Goal: Transaction & Acquisition: Purchase product/service

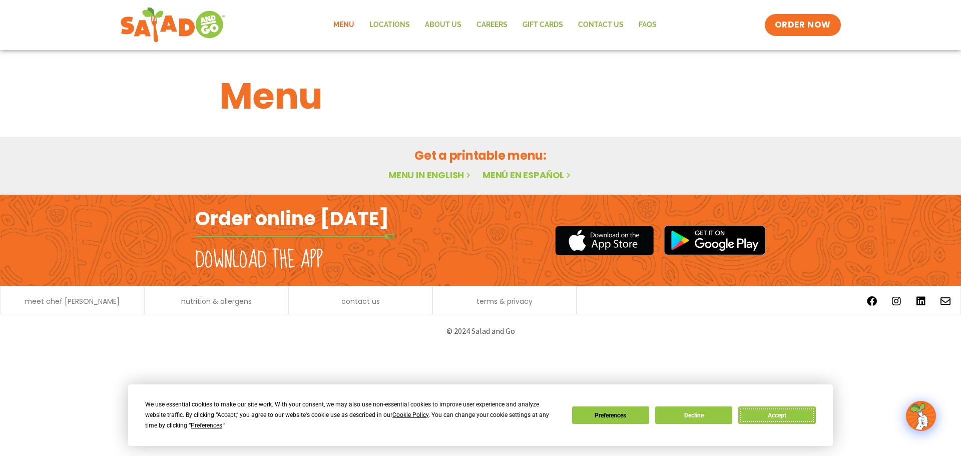
click at [780, 417] on button "Accept" at bounding box center [776, 415] width 77 height 18
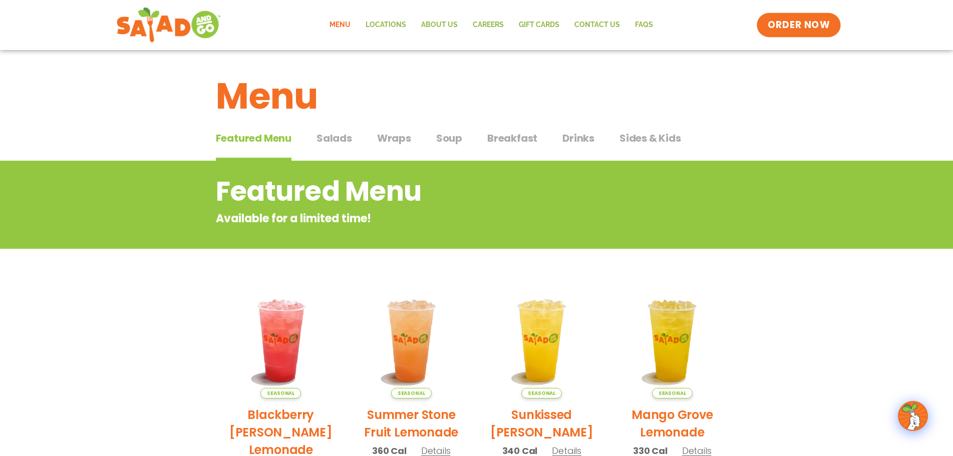
click at [806, 29] on span "ORDER NOW" at bounding box center [798, 25] width 62 height 13
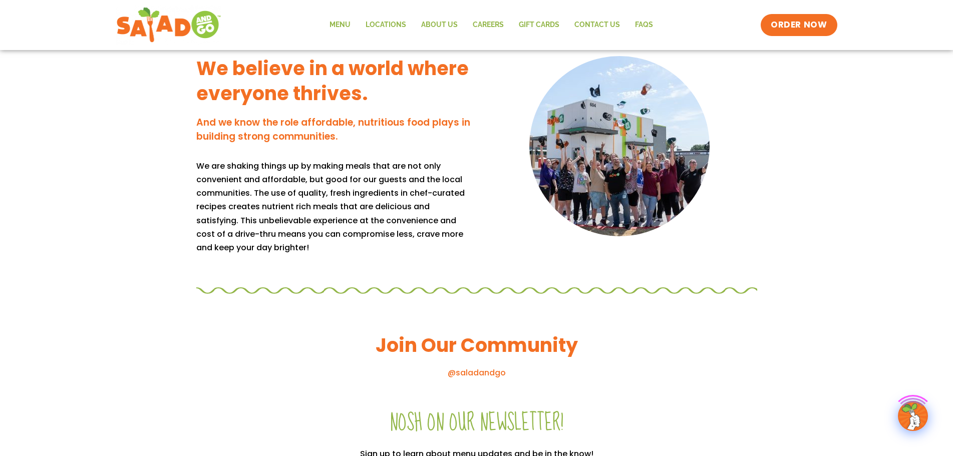
scroll to position [200, 0]
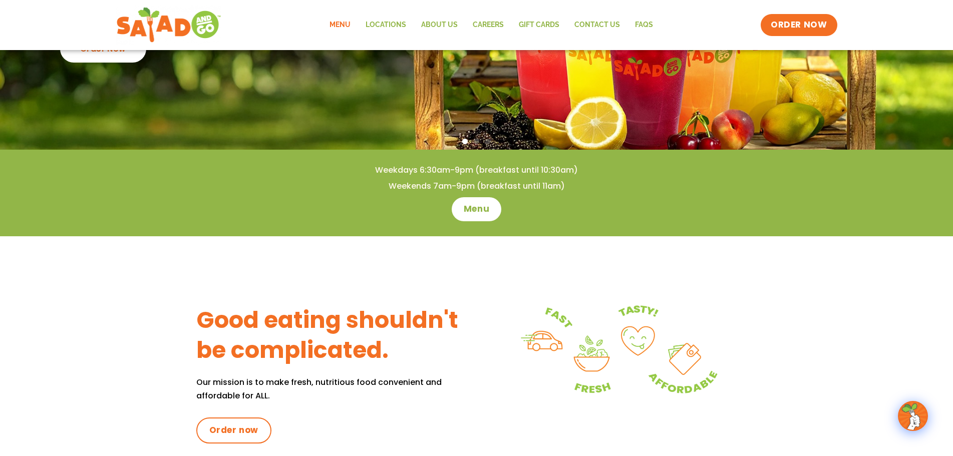
click at [349, 23] on link "Menu" at bounding box center [340, 25] width 36 height 23
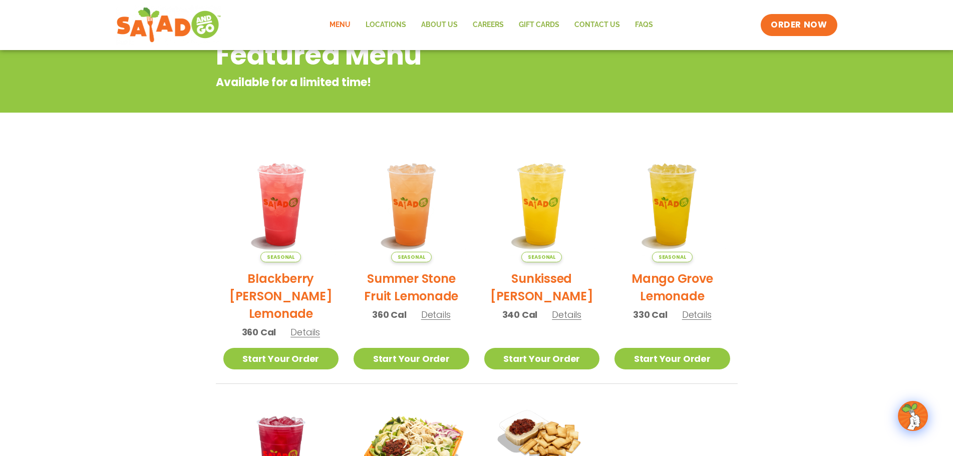
scroll to position [437, 0]
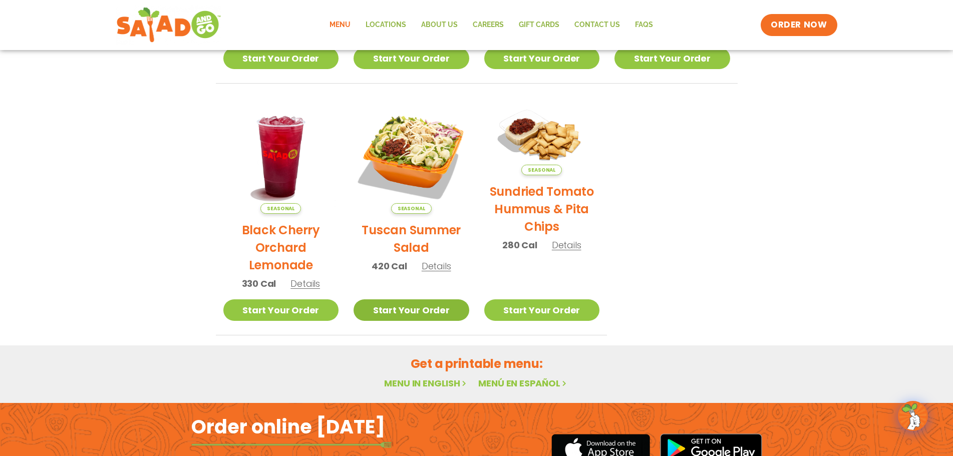
click at [410, 313] on link "Start Your Order" at bounding box center [411, 310] width 116 height 22
